Goal: Check status: Check status

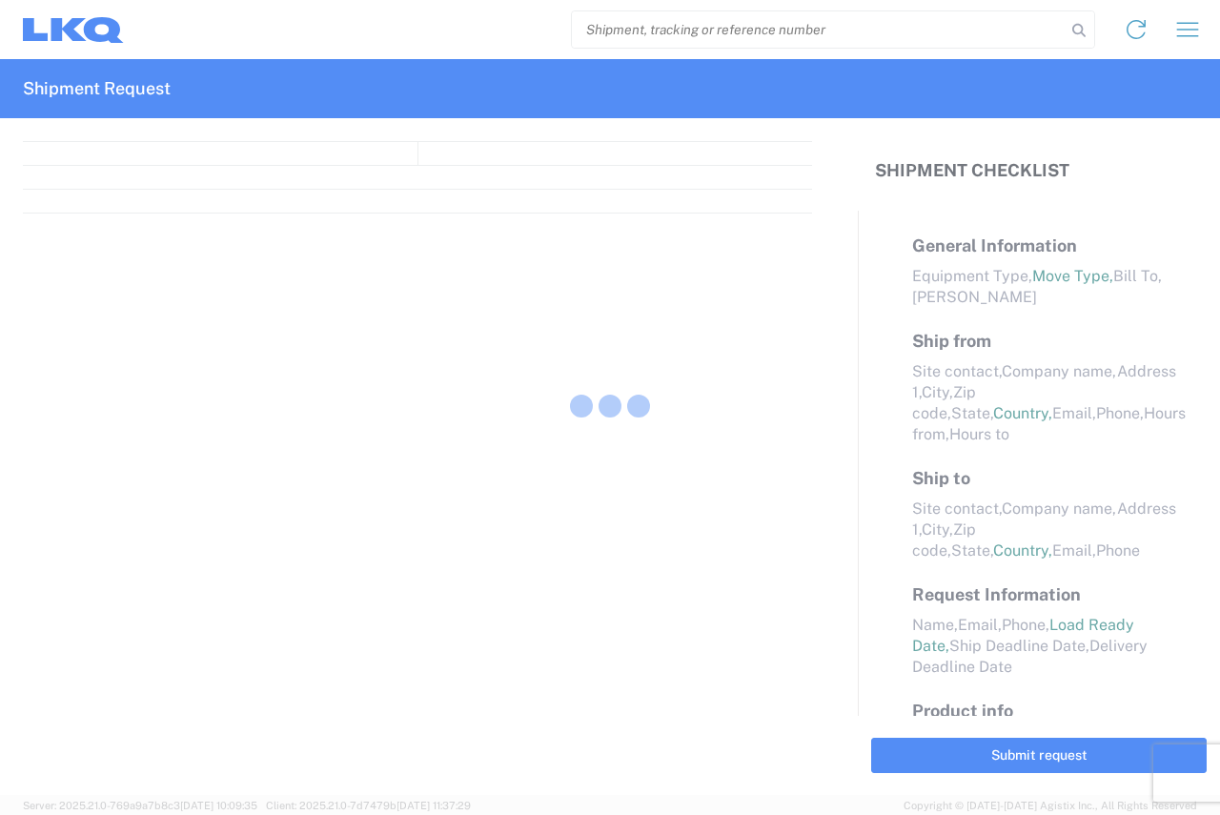
select select "FULL"
select select "LBS"
select select "IN"
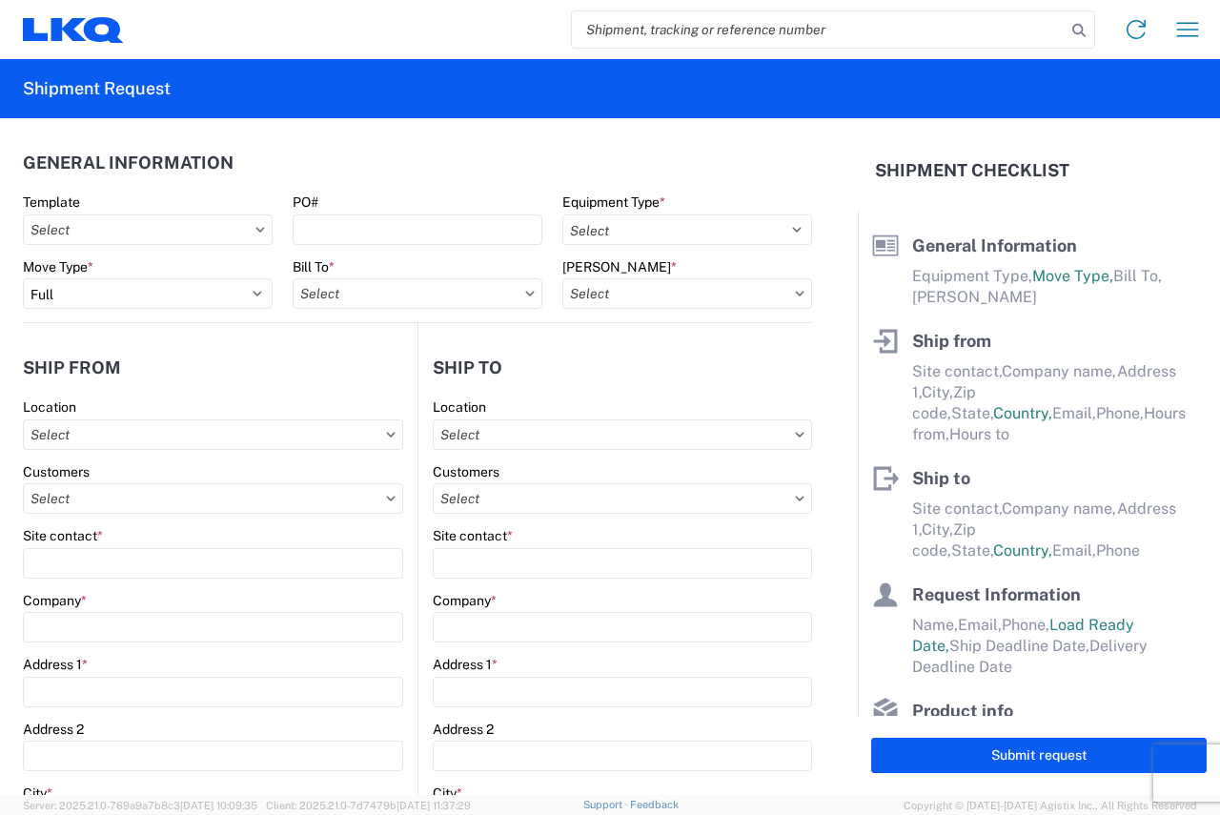
click at [59, 83] on h2 "Shipment Request" at bounding box center [97, 88] width 148 height 23
click at [83, 28] on icon at bounding box center [73, 30] width 101 height 26
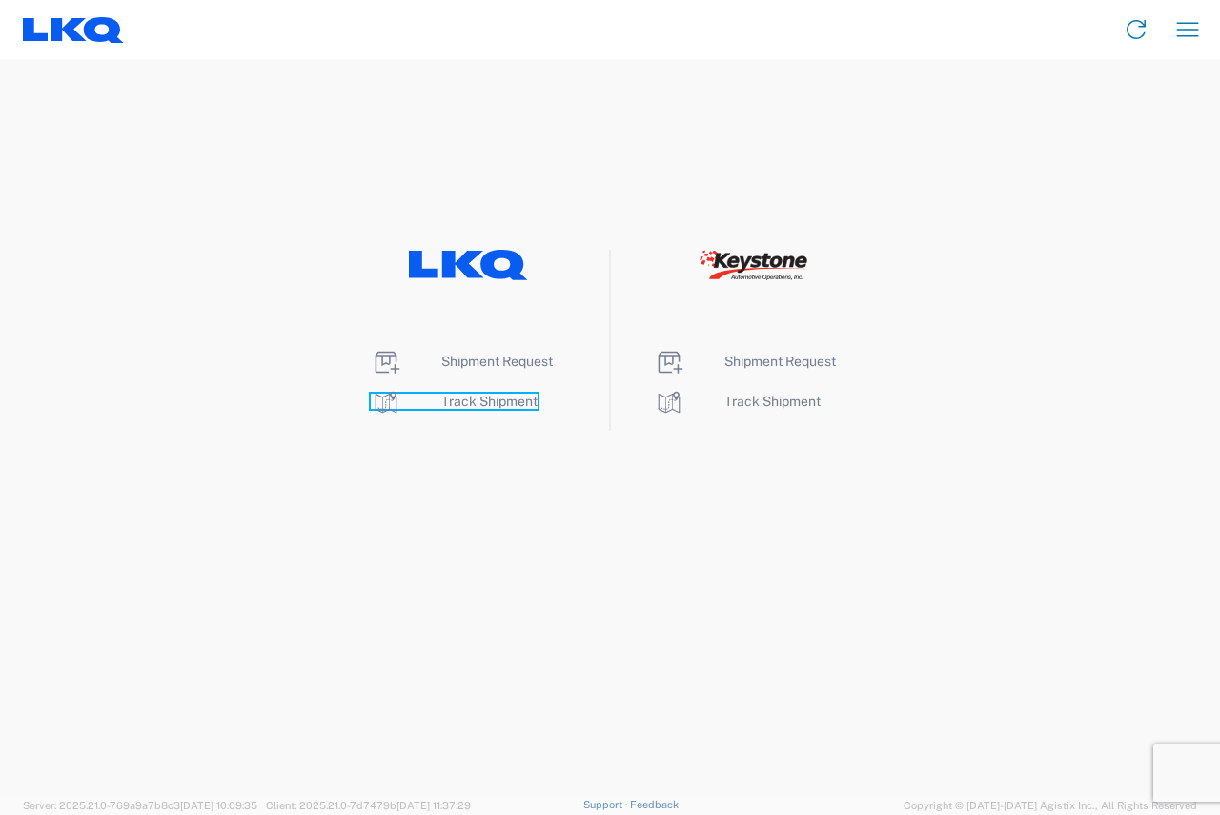
click at [514, 408] on span "Track Shipment" at bounding box center [489, 401] width 96 height 15
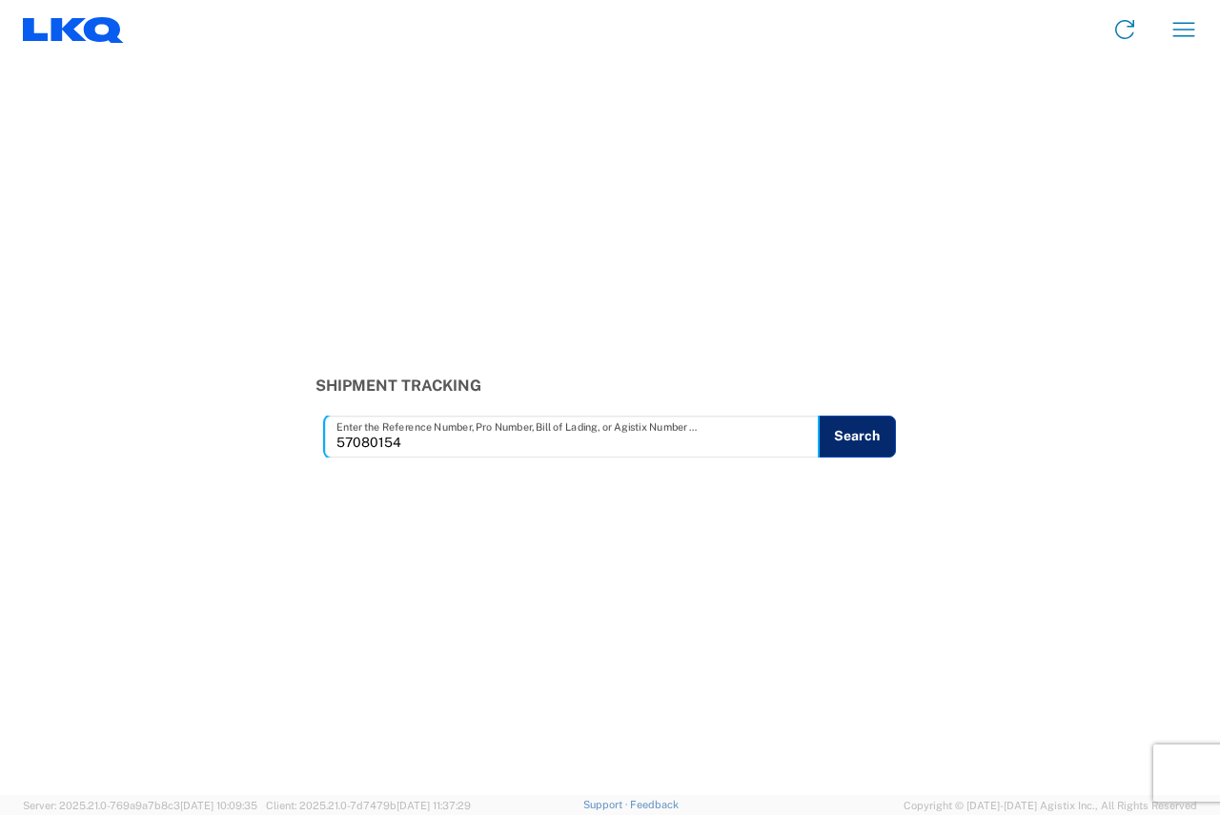
type input "57080154"
click at [877, 436] on button "Search" at bounding box center [857, 437] width 78 height 42
